Goal: Communication & Community: Answer question/provide support

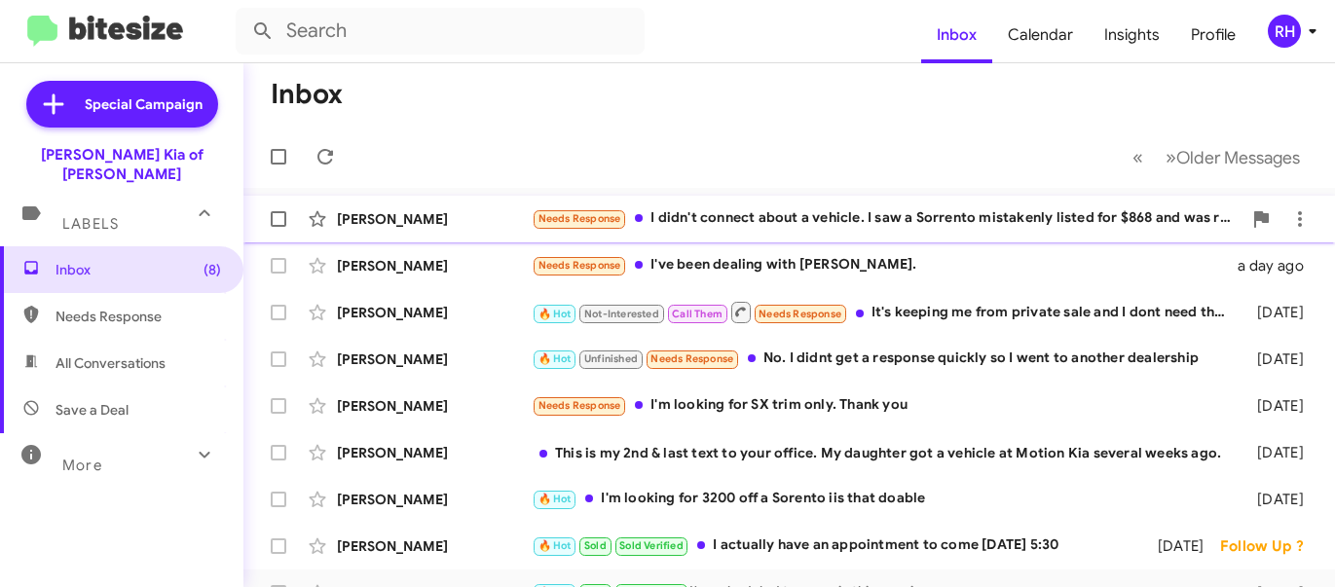
click at [688, 215] on div "Needs Response I didn't connect about a vehicle. I saw a Sorrento mistakenly li…" at bounding box center [887, 218] width 710 height 22
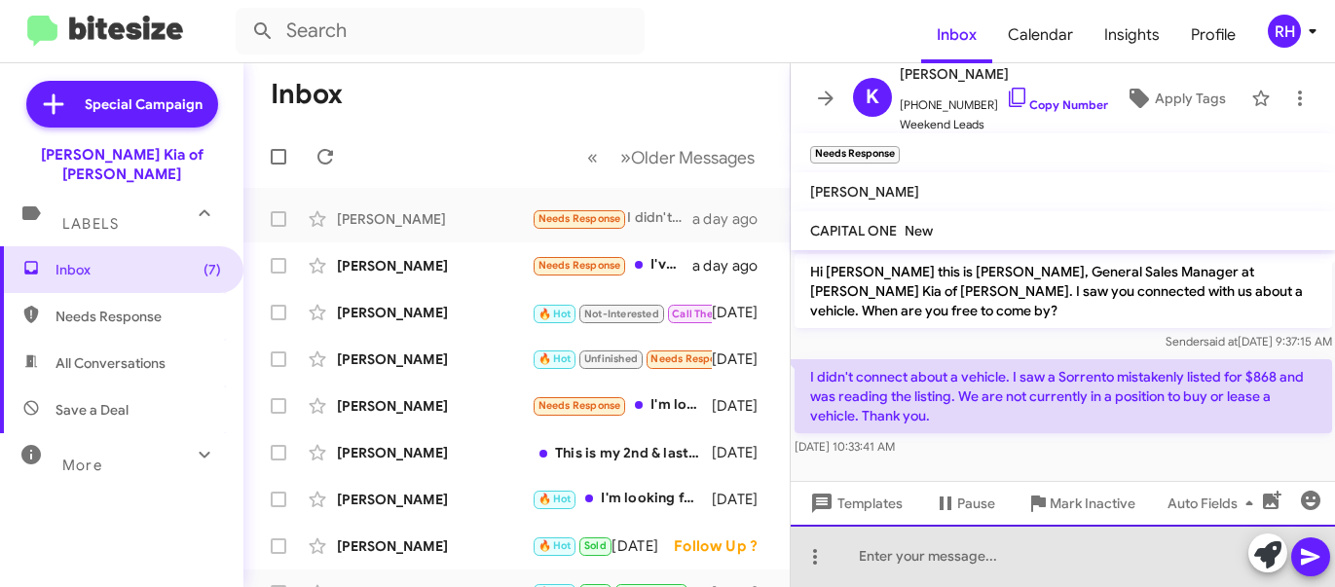
click at [945, 558] on div at bounding box center [1063, 556] width 545 height 62
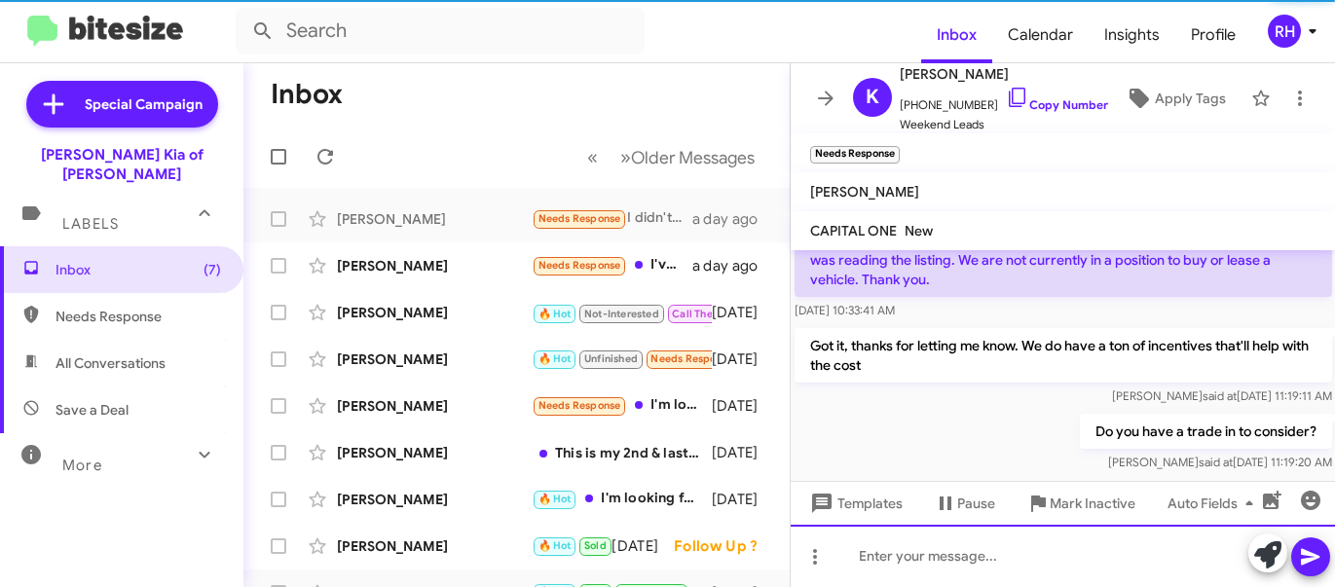
scroll to position [150, 0]
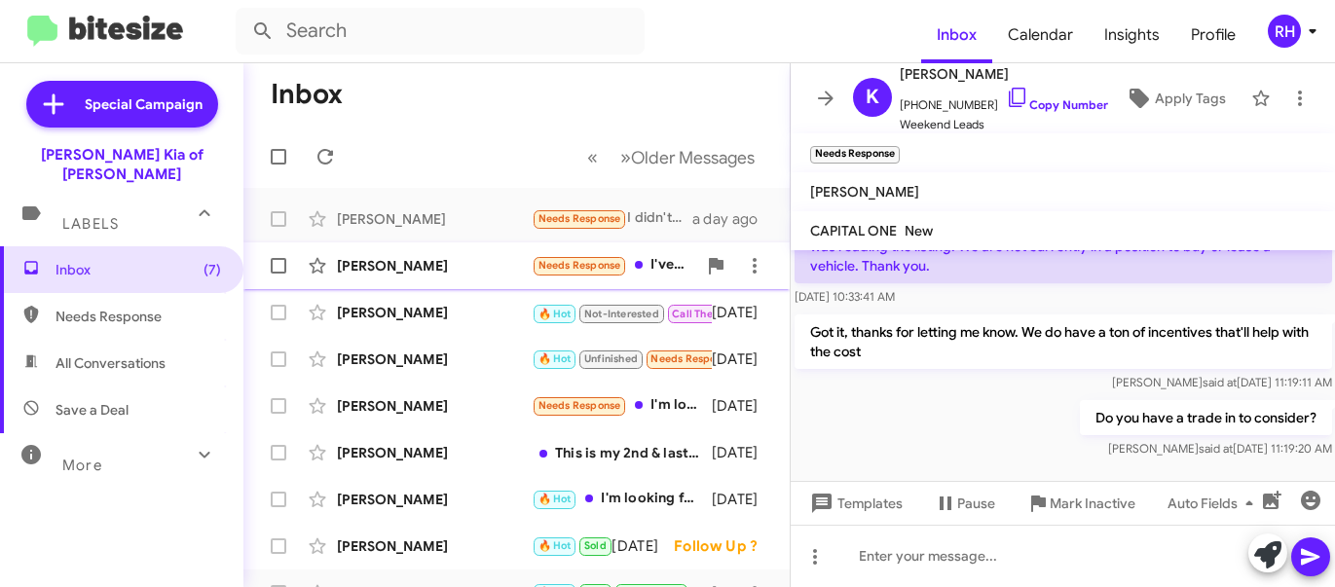
click at [456, 279] on div "[PERSON_NAME] Needs Response I've been dealing with [PERSON_NAME]. a day ago" at bounding box center [516, 265] width 515 height 39
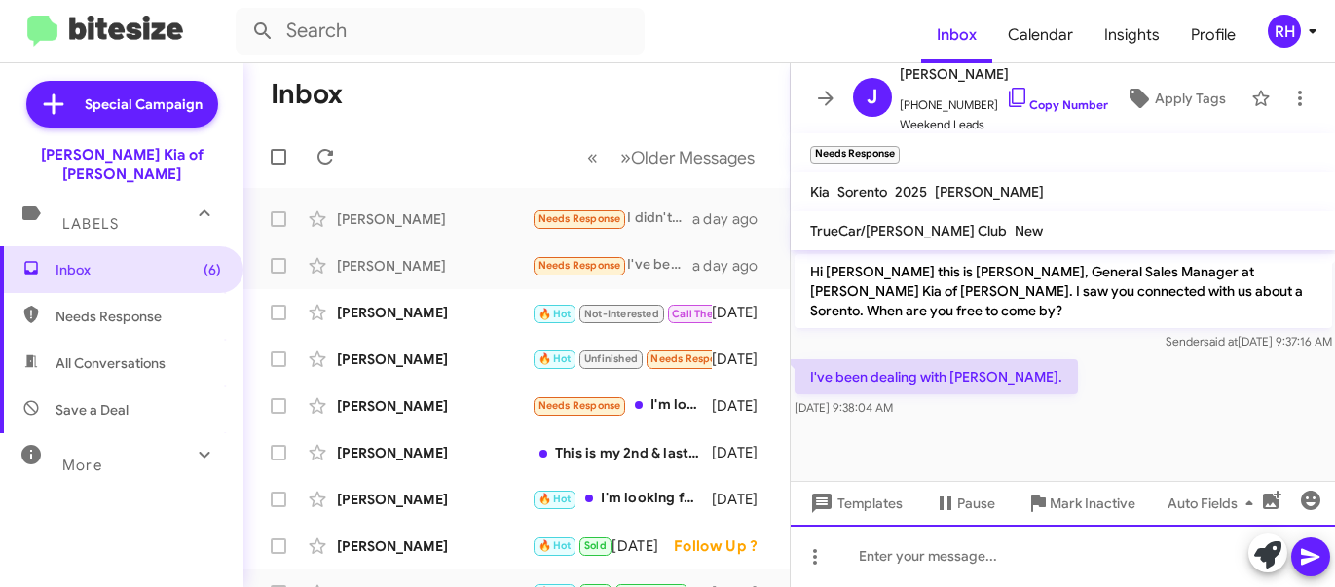
click at [1014, 558] on div at bounding box center [1063, 556] width 545 height 62
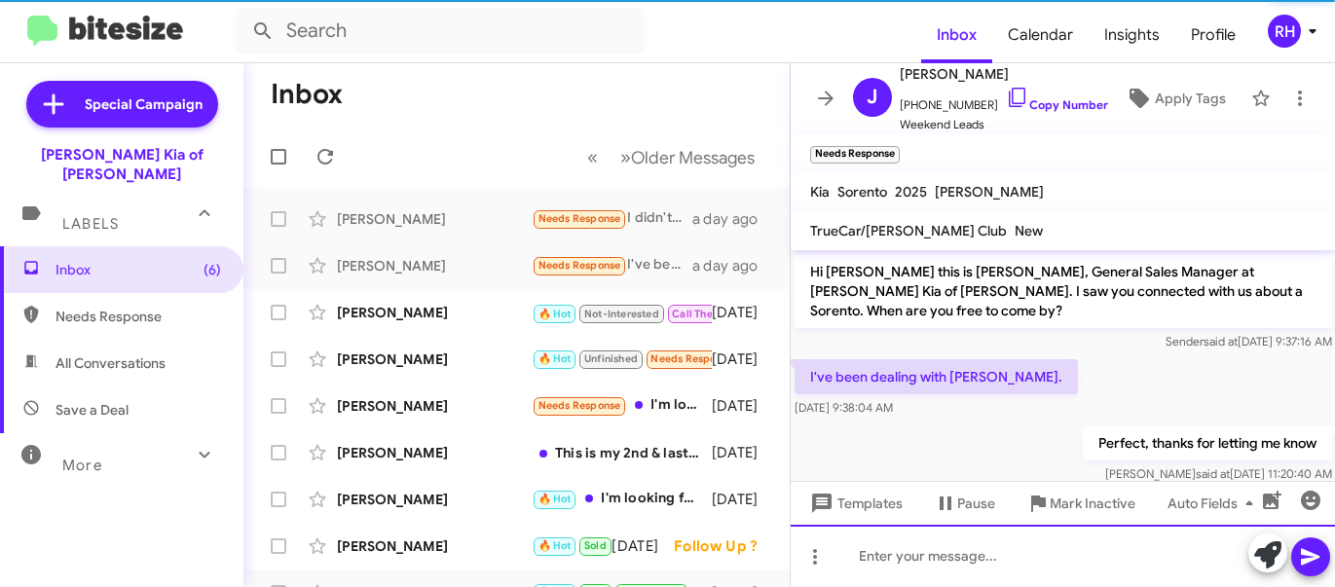
scroll to position [21, 0]
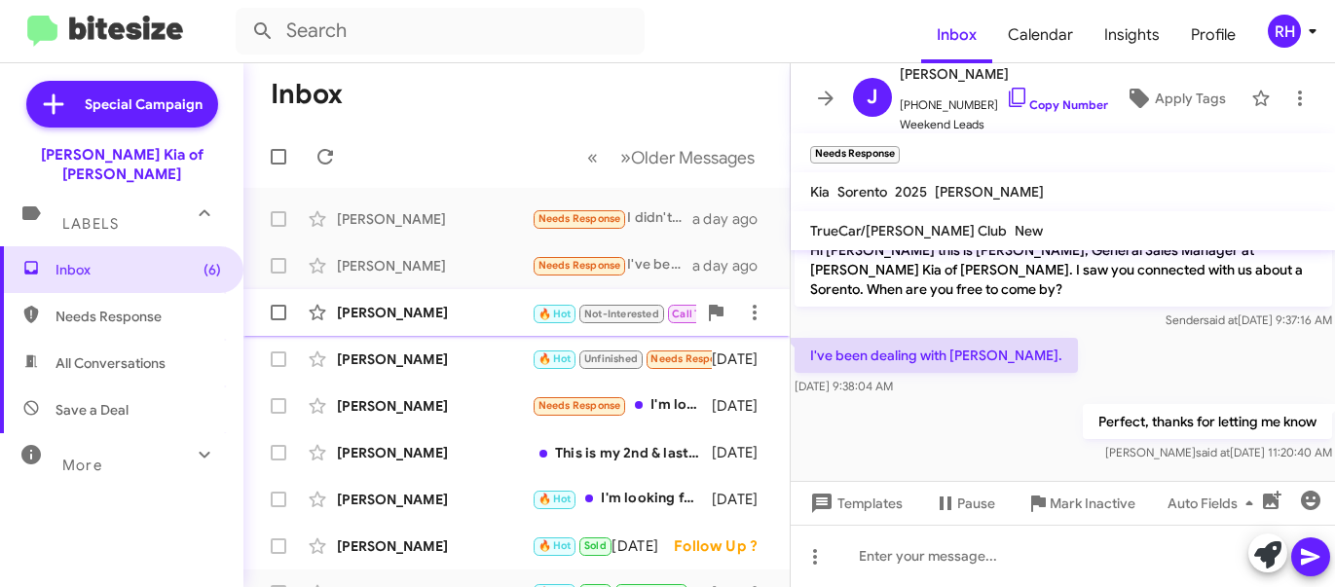
click at [428, 321] on div "[PERSON_NAME]" at bounding box center [434, 312] width 195 height 19
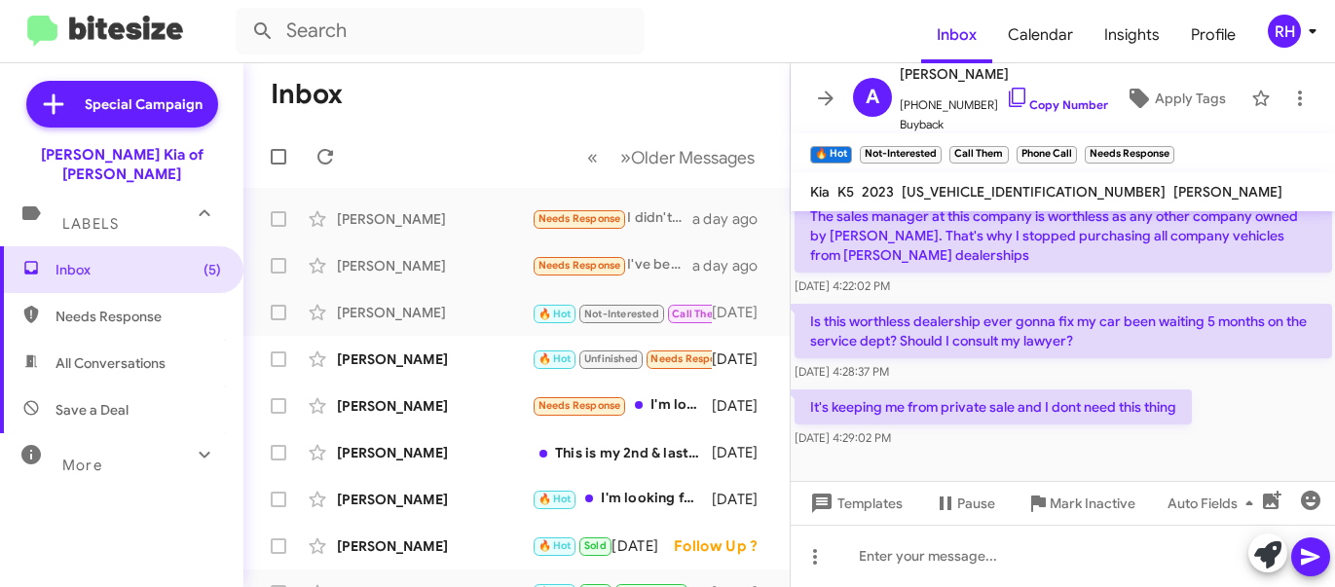
scroll to position [699, 0]
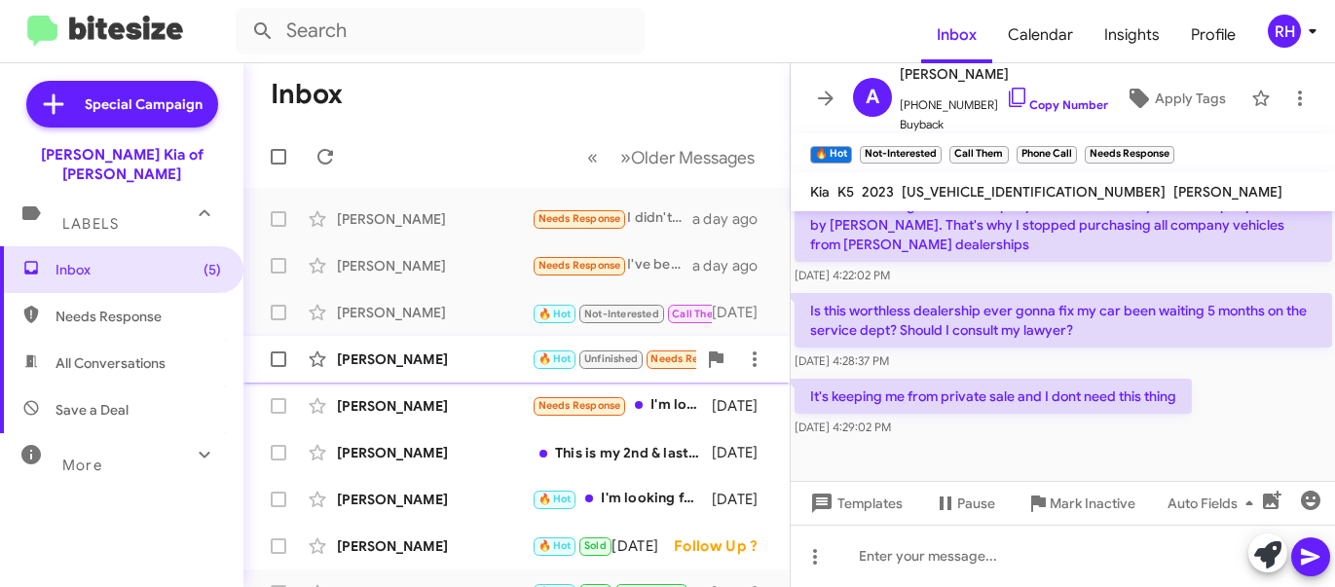
click at [421, 380] on span "[PERSON_NAME] 🔥 Hot Unfinished Needs Response No. I didnt get a response quickl…" at bounding box center [516, 359] width 546 height 47
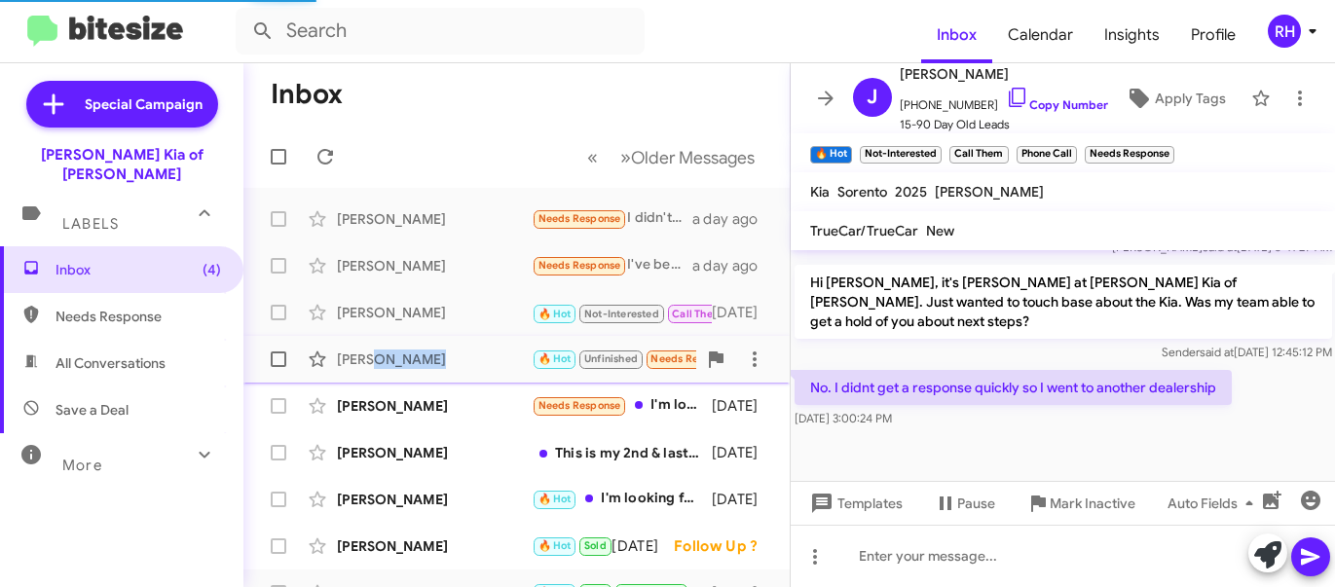
scroll to position [595, 0]
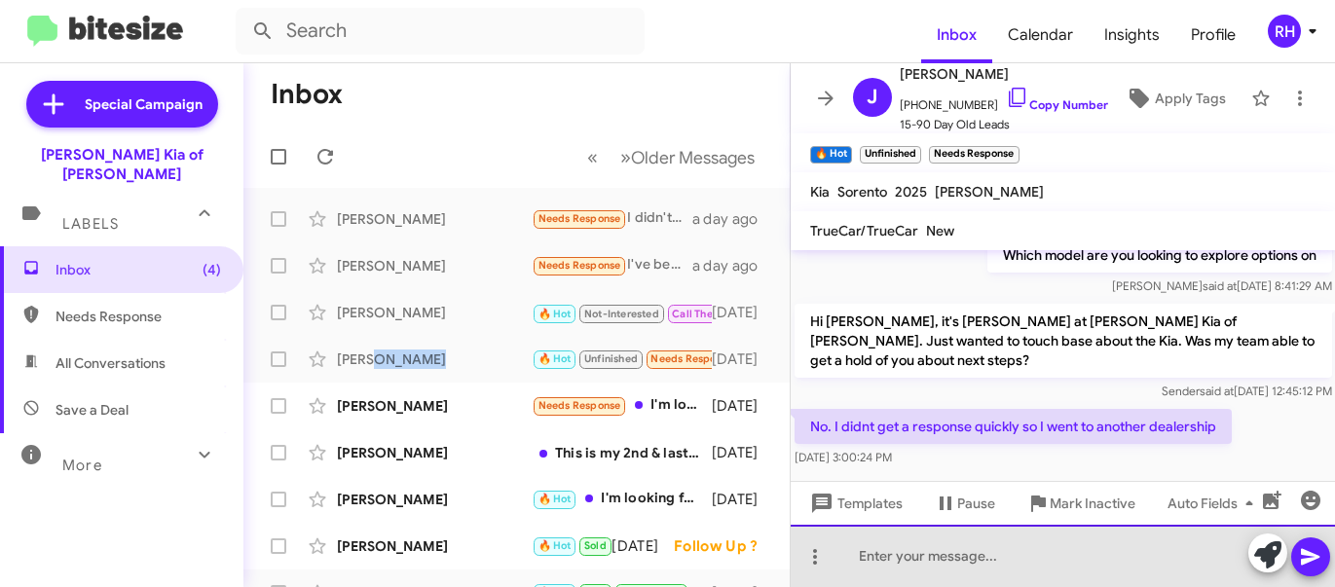
click at [966, 572] on div at bounding box center [1063, 556] width 545 height 62
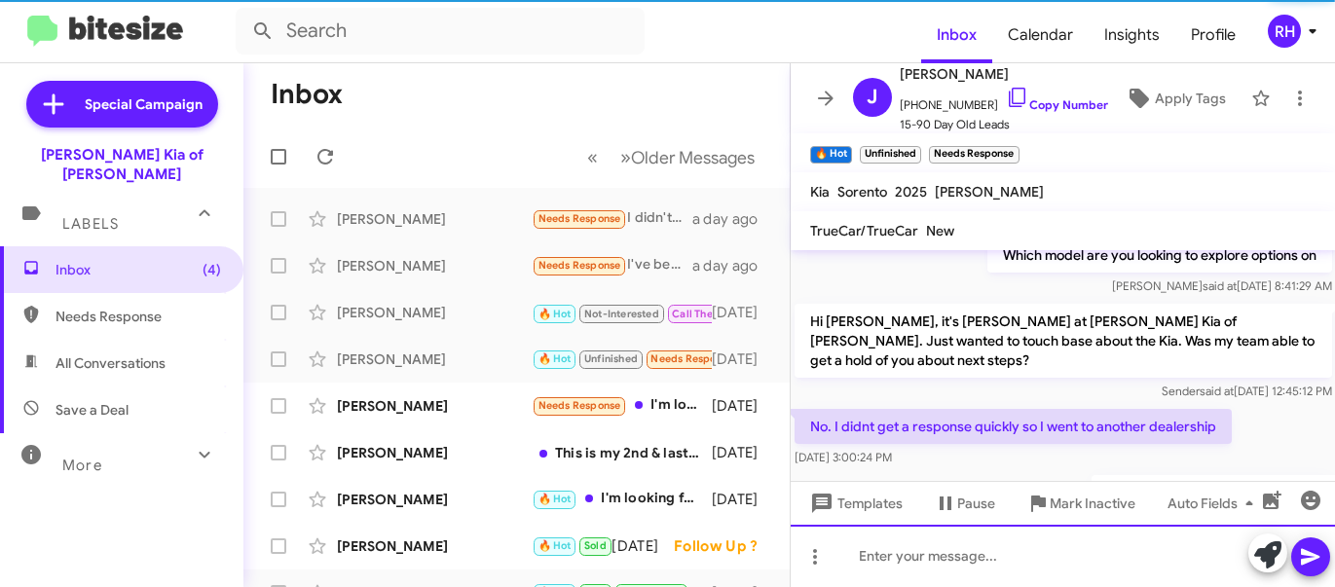
scroll to position [0, 0]
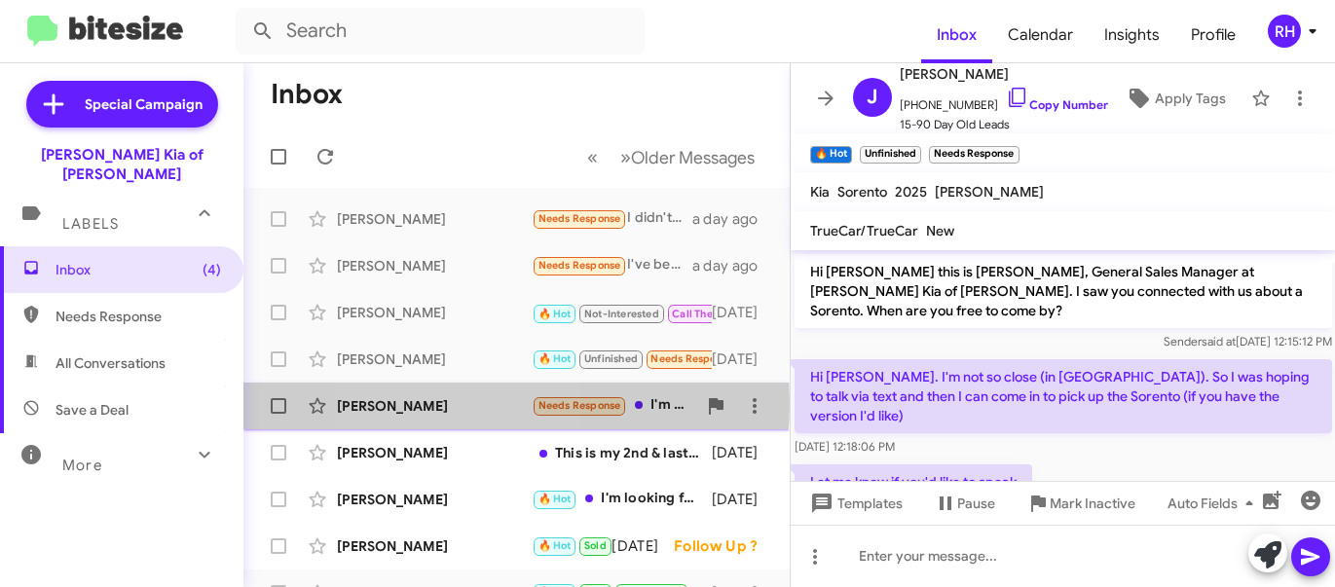
click at [437, 403] on div "[PERSON_NAME]" at bounding box center [434, 405] width 195 height 19
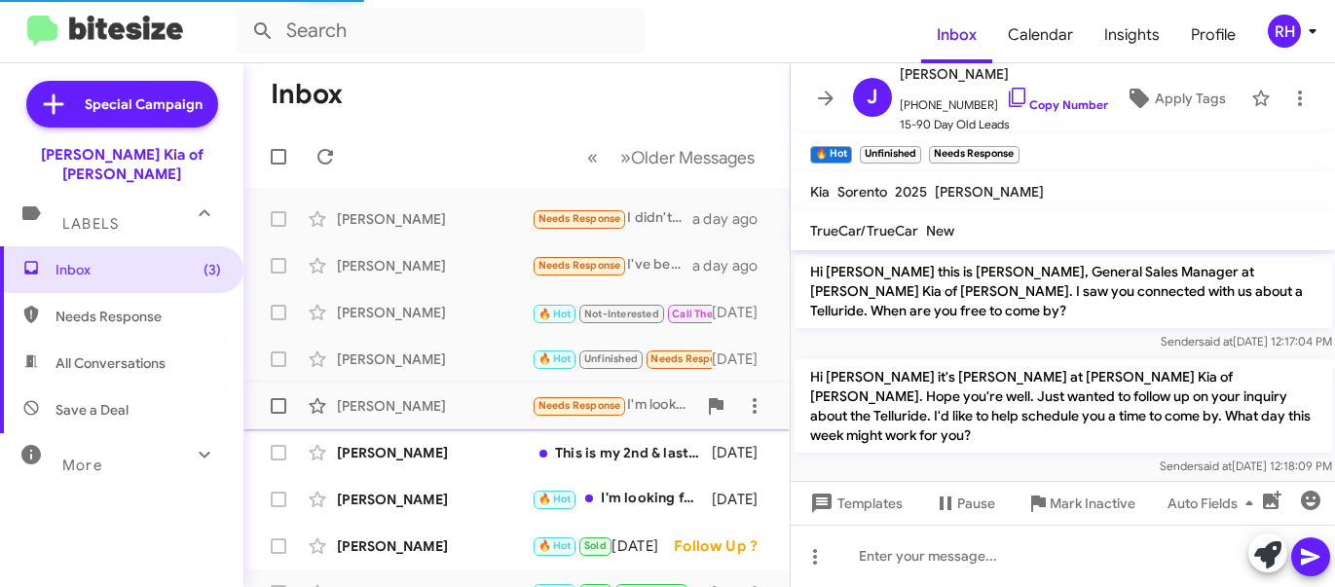
scroll to position [449, 0]
